Goal: Task Accomplishment & Management: Manage account settings

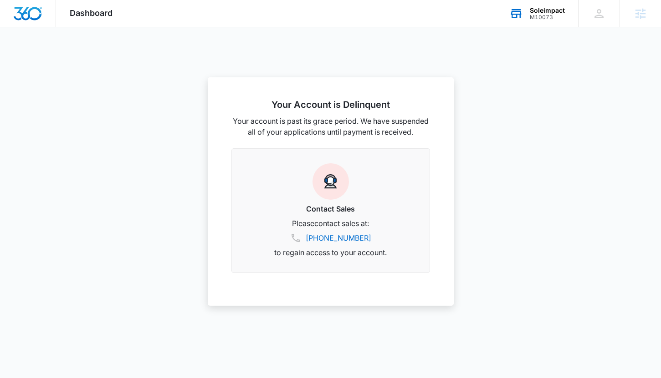
click at [536, 12] on div "Soleimpact" at bounding box center [547, 10] width 35 height 7
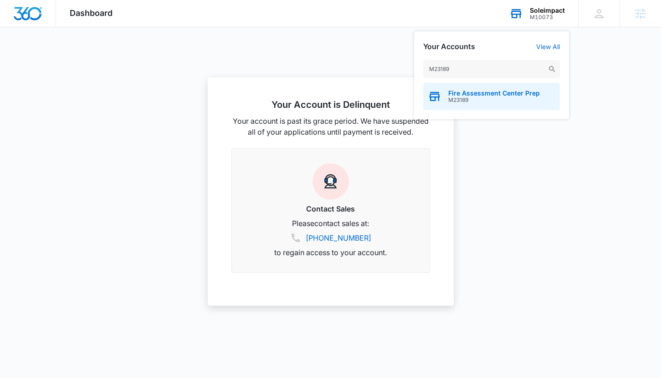
type input "M23189"
click at [498, 96] on span "Fire Assessment Center Prep" at bounding box center [494, 93] width 92 height 7
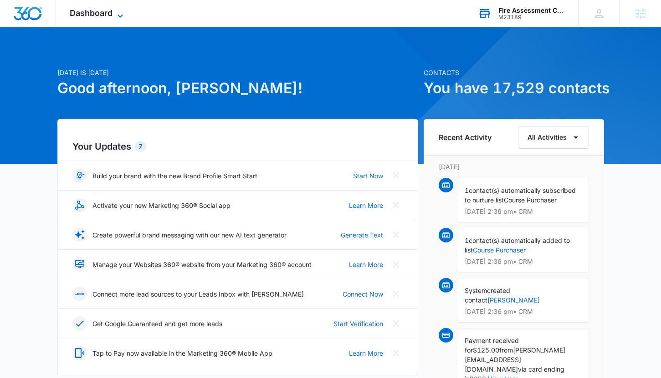
click at [103, 16] on span "Dashboard" at bounding box center [91, 13] width 43 height 10
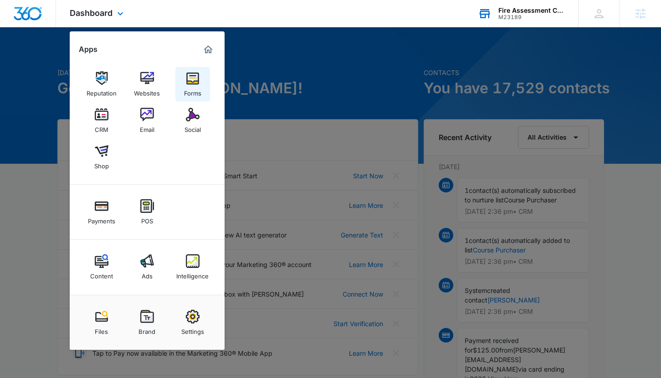
click at [187, 80] on img at bounding box center [193, 78] width 14 height 14
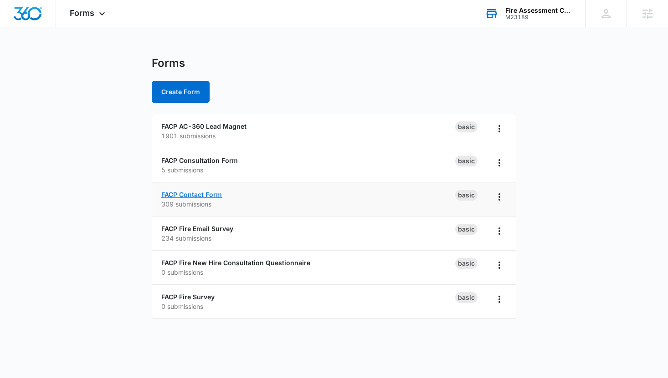
click at [201, 195] on link "FACP Contact Form" at bounding box center [191, 195] width 61 height 8
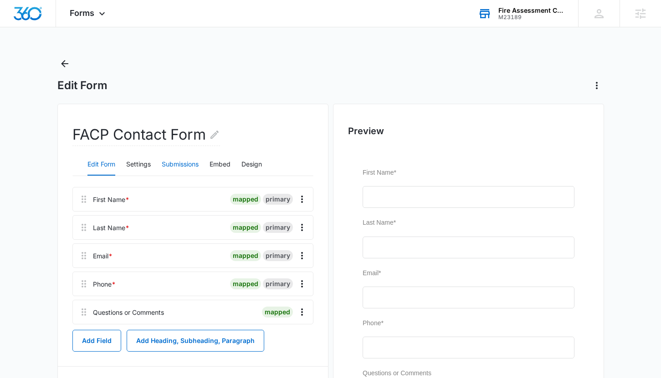
click at [173, 162] on button "Submissions" at bounding box center [180, 165] width 37 height 22
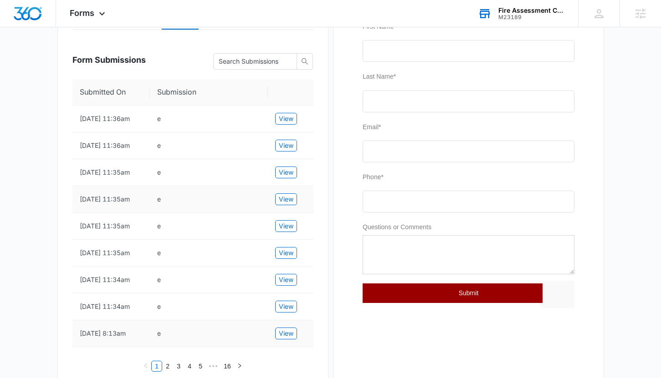
scroll to position [122, 0]
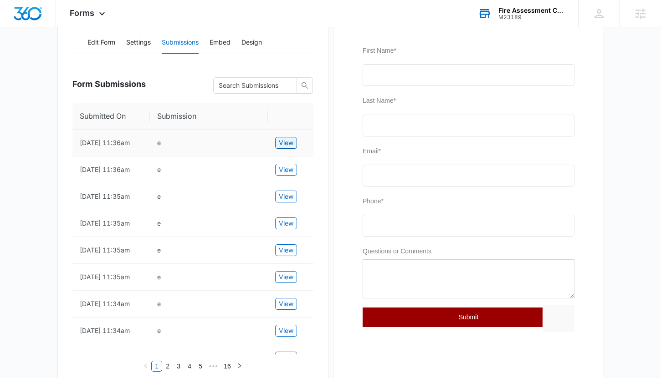
click at [279, 148] on span "View" at bounding box center [286, 143] width 15 height 10
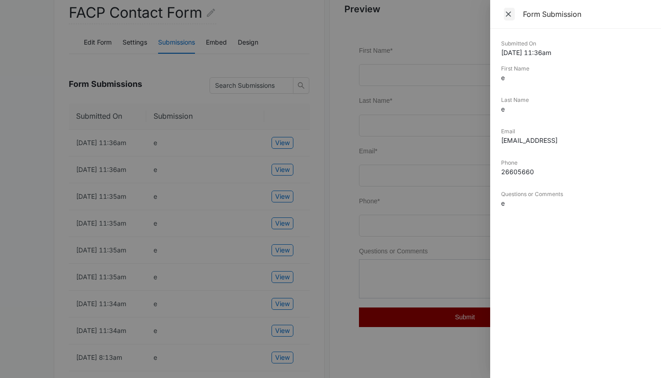
click at [511, 15] on icon "Close" at bounding box center [508, 14] width 9 height 9
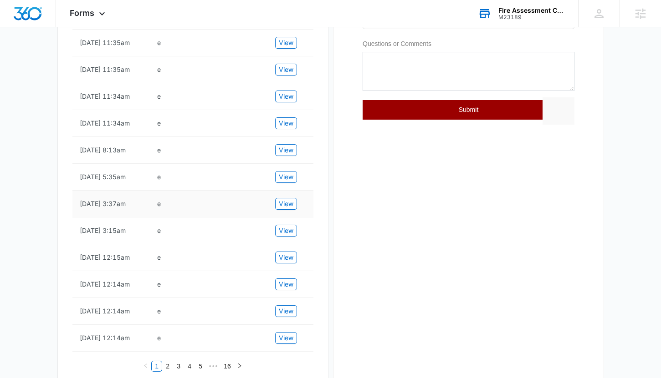
scroll to position [599, 0]
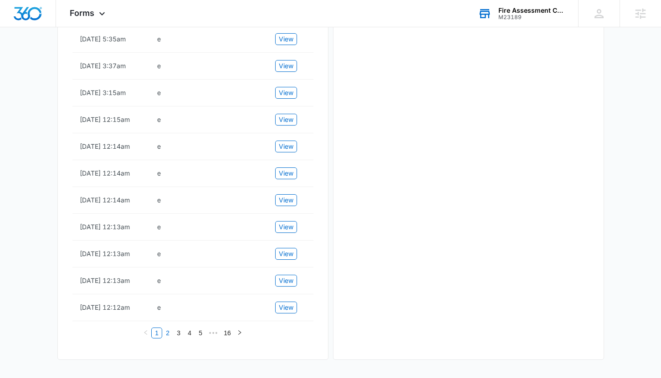
click at [170, 335] on link "2" at bounding box center [168, 333] width 10 height 10
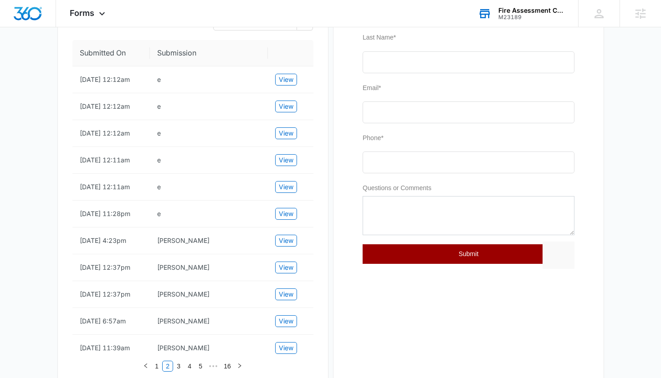
scroll to position [196, 0]
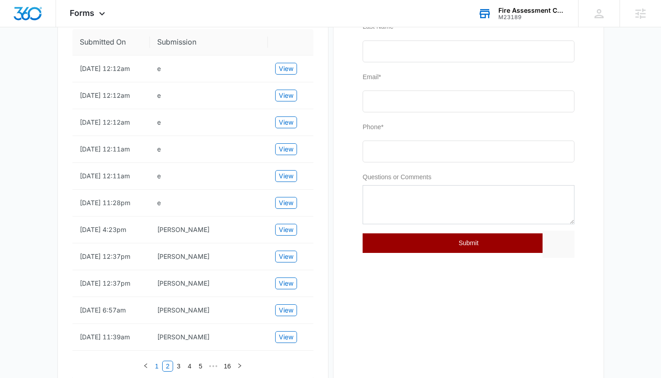
click at [155, 368] on link "1" at bounding box center [157, 367] width 10 height 10
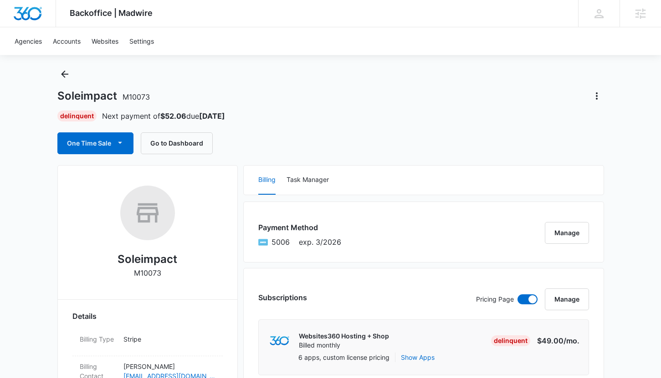
scroll to position [122, 0]
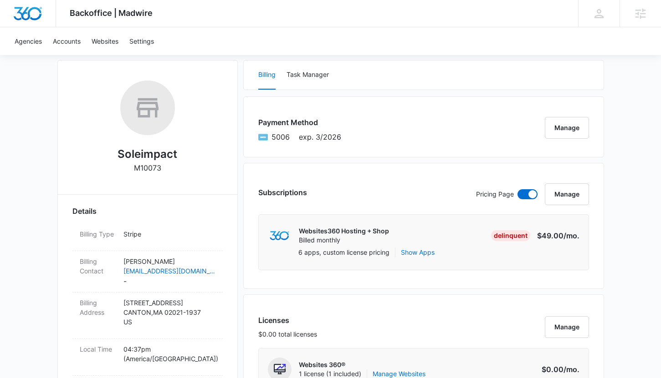
click at [176, 281] on dd "Ellen Spicuzza sales@soleimpact.com -" at bounding box center [169, 272] width 92 height 30
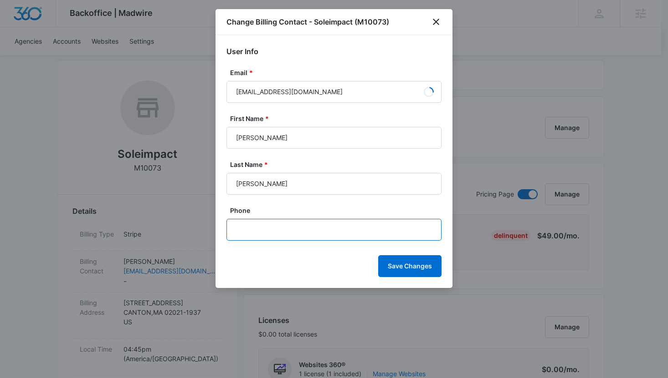
click at [292, 227] on input "Phone" at bounding box center [333, 230] width 215 height 22
paste input "(781) 760-0473"
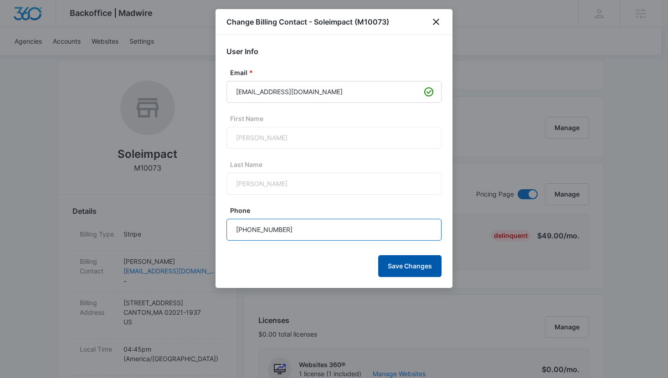
type input "(781) 760-0473"
click at [414, 270] on button "Save Changes" at bounding box center [409, 266] width 63 height 22
